Goal: Entertainment & Leisure: Consume media (video, audio)

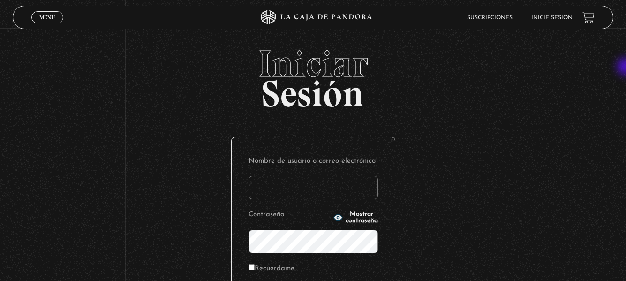
type input "Majo Morera"
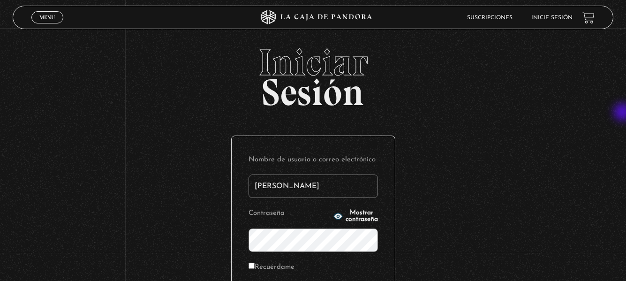
scroll to position [79, 0]
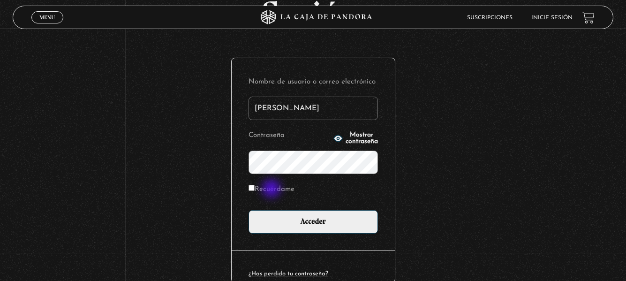
click at [273, 189] on label "Recuérdame" at bounding box center [272, 189] width 46 height 15
click at [255, 189] on input "Recuérdame" at bounding box center [252, 188] width 6 height 6
checkbox input "true"
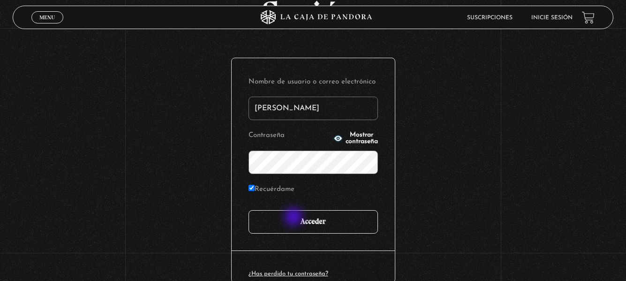
click at [295, 218] on input "Acceder" at bounding box center [313, 221] width 129 height 23
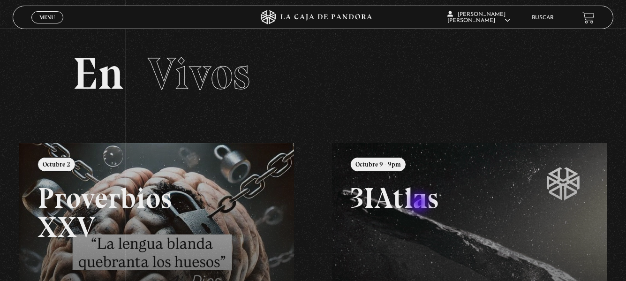
drag, startPoint x: 624, startPoint y: 83, endPoint x: 624, endPoint y: 90, distance: 6.6
click at [624, 90] on section "En Vivos" at bounding box center [313, 85] width 626 height 115
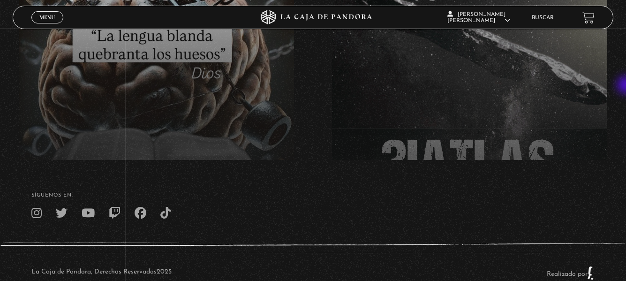
scroll to position [230, 0]
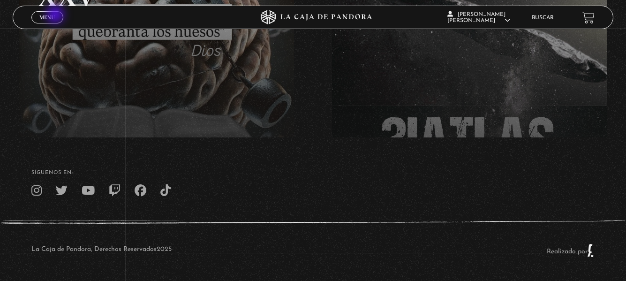
click at [56, 15] on link "Menu Cerrar" at bounding box center [47, 17] width 32 height 12
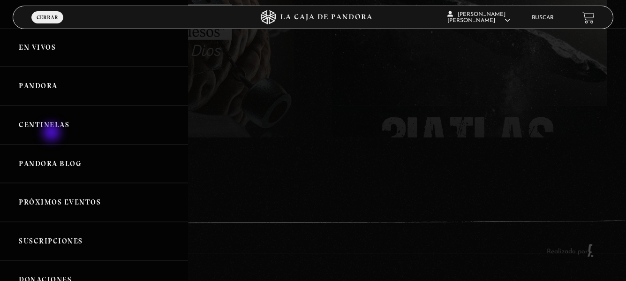
click at [53, 133] on link "Centinelas" at bounding box center [94, 125] width 188 height 39
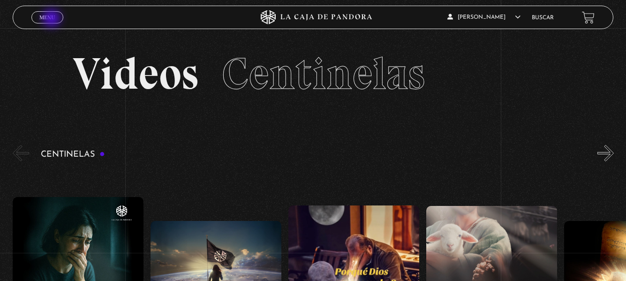
click at [53, 19] on span "Menu" at bounding box center [46, 18] width 15 height 6
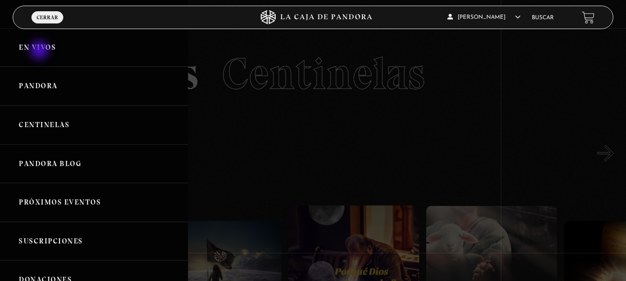
click at [40, 51] on link "En vivos" at bounding box center [94, 47] width 188 height 39
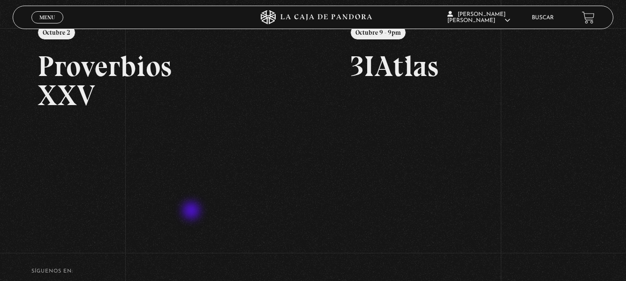
scroll to position [118, 0]
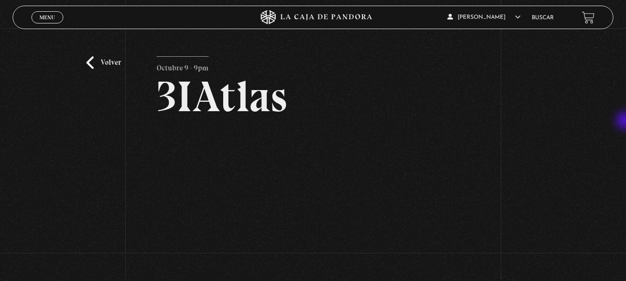
drag, startPoint x: 625, startPoint y: 96, endPoint x: 626, endPoint y: 122, distance: 26.3
click at [626, 122] on html "ingresar al sitio Ver Video Más Información Solicitar Por favor coloque su disp…" at bounding box center [313, 235] width 626 height 470
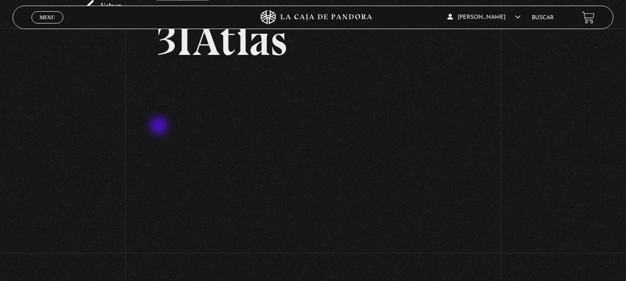
scroll to position [75, 0]
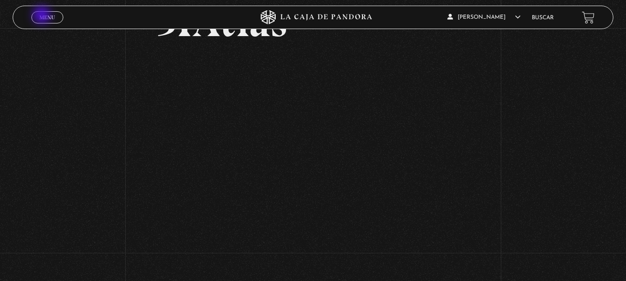
click at [43, 16] on span "Menu" at bounding box center [46, 18] width 15 height 6
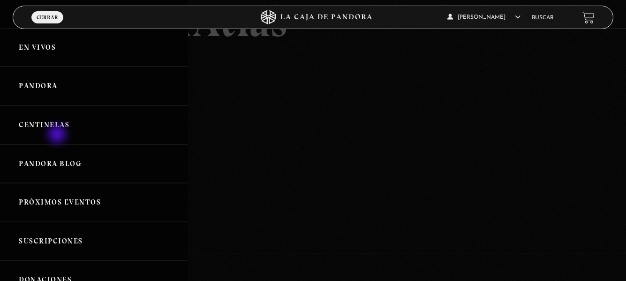
click at [58, 135] on link "Centinelas" at bounding box center [94, 125] width 188 height 39
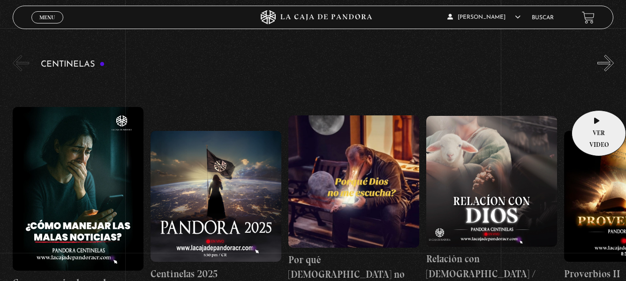
scroll to position [80, 0]
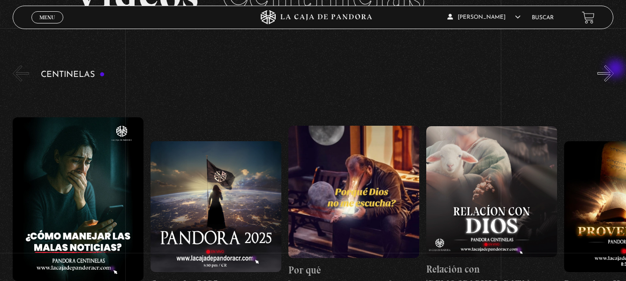
click at [614, 69] on button "»" at bounding box center [606, 73] width 16 height 16
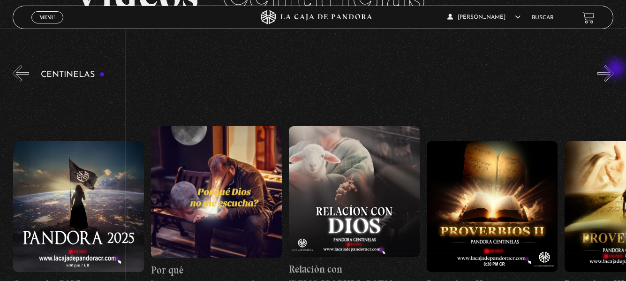
scroll to position [0, 138]
click at [614, 69] on button "»" at bounding box center [606, 73] width 16 height 16
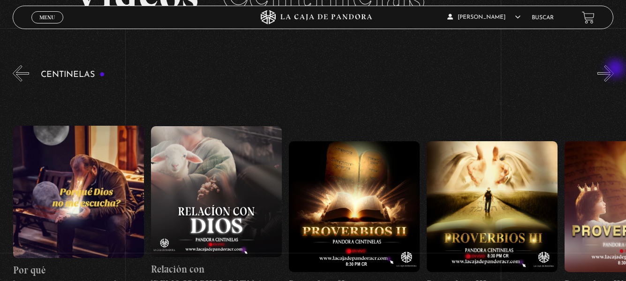
scroll to position [0, 276]
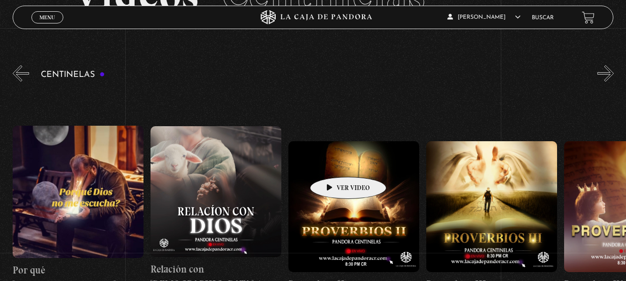
click at [334, 163] on figure at bounding box center [353, 206] width 131 height 131
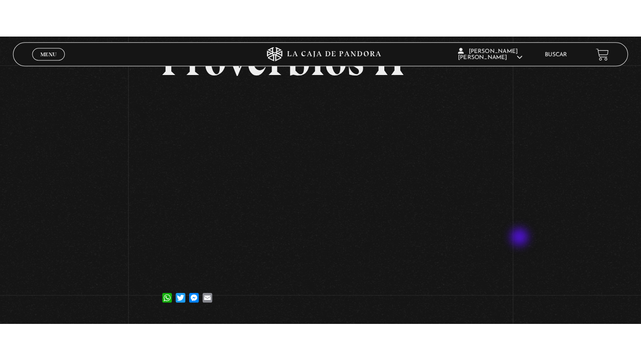
scroll to position [75, 0]
